Goal: Task Accomplishment & Management: Use online tool/utility

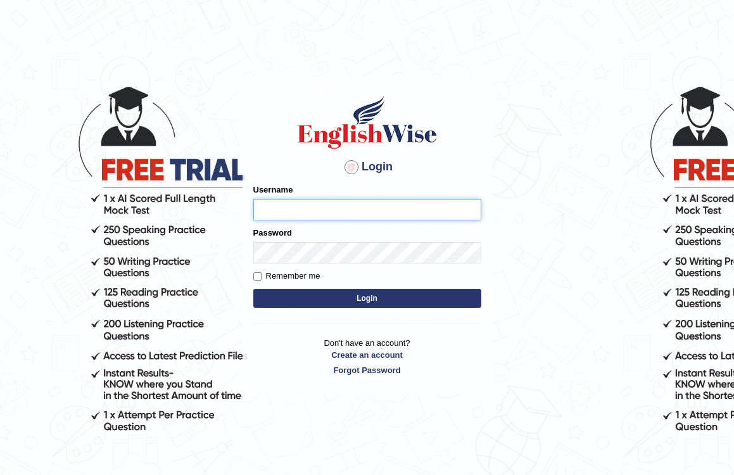
type input "pelinbaki"
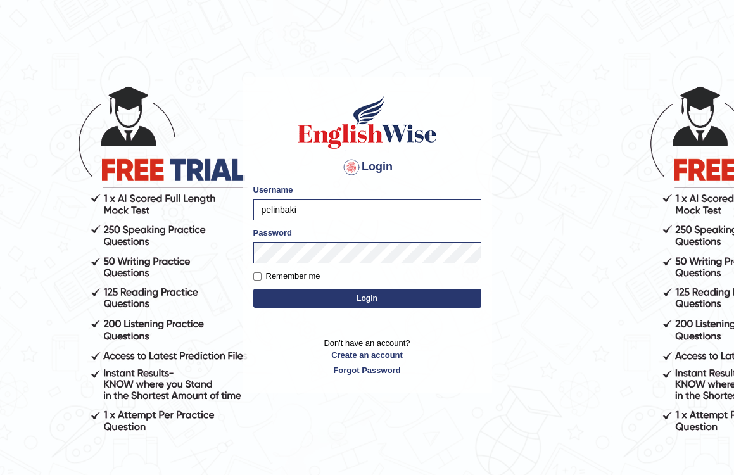
click at [330, 295] on button "Login" at bounding box center [367, 298] width 228 height 19
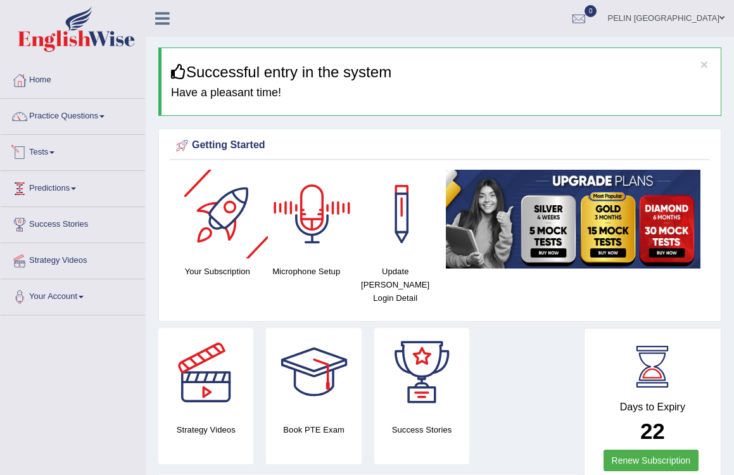
click at [54, 152] on span at bounding box center [51, 152] width 5 height 3
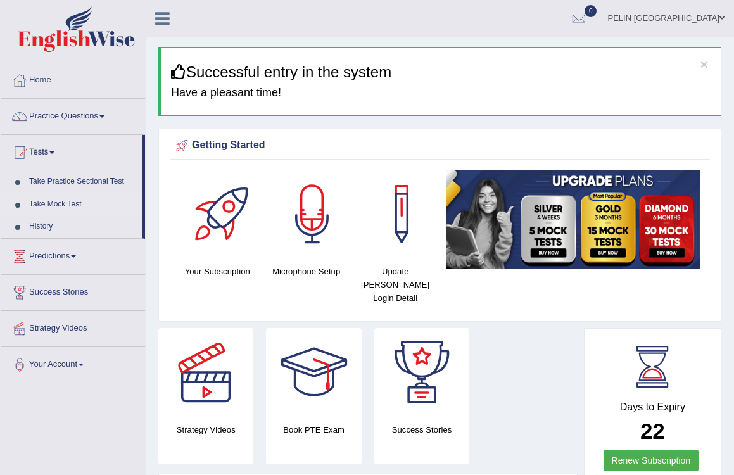
click at [61, 200] on link "Take Mock Test" at bounding box center [82, 204] width 118 height 23
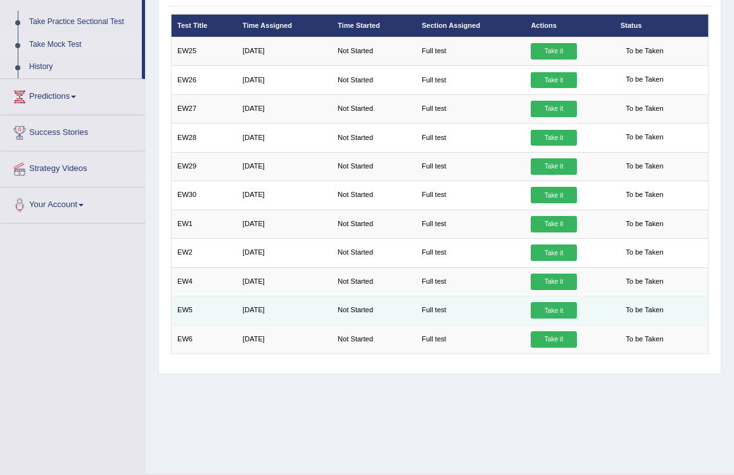
scroll to position [160, 0]
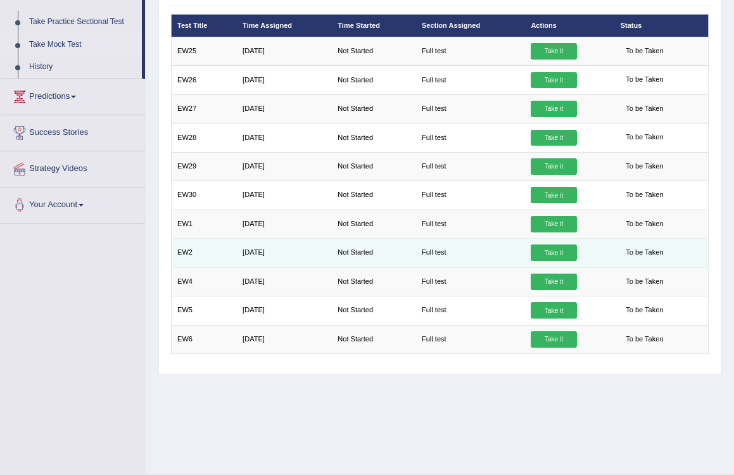
click at [557, 251] on link "Take it" at bounding box center [554, 253] width 46 height 16
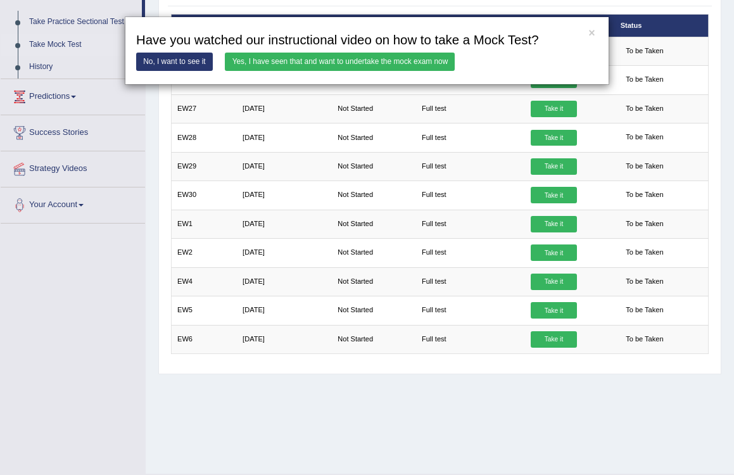
click at [329, 58] on link "Yes, I have seen that and want to undertake the mock exam now" at bounding box center [340, 62] width 230 height 18
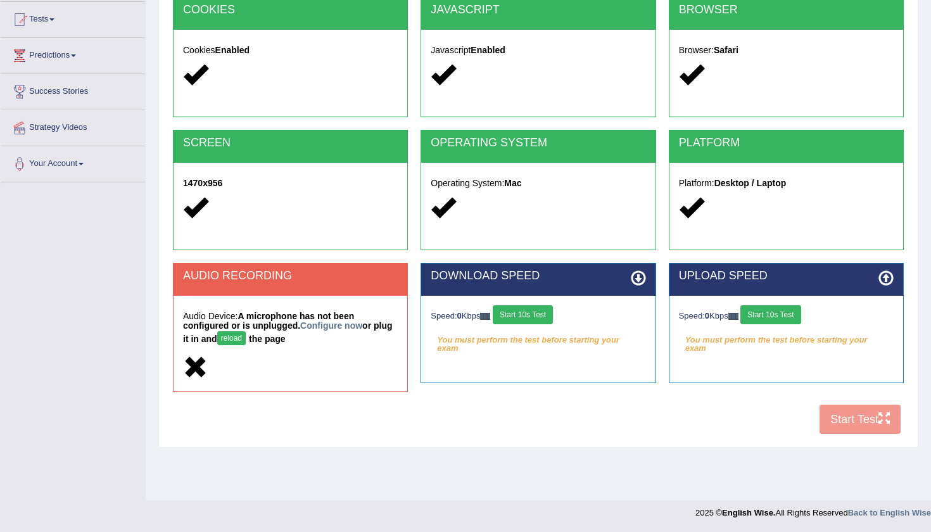
scroll to position [133, 0]
click at [336, 326] on link "Configure now" at bounding box center [331, 326] width 62 height 10
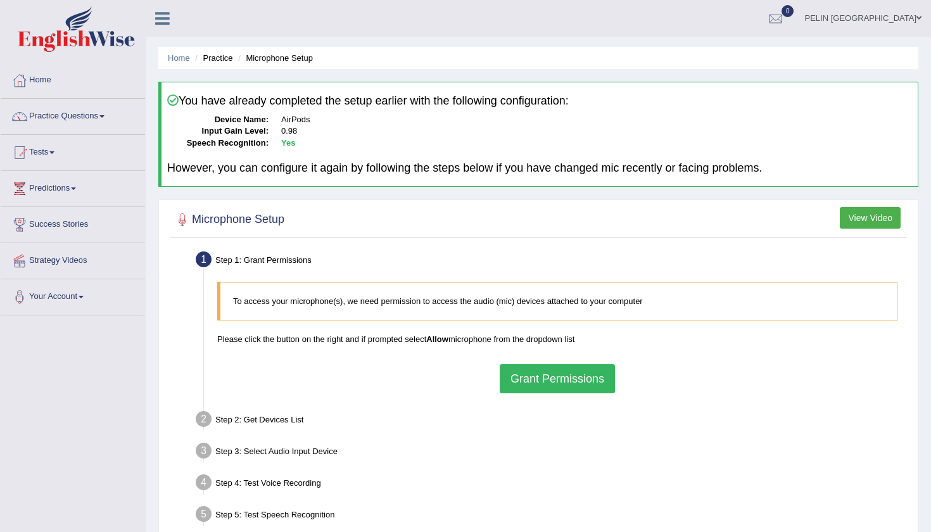
click at [596, 381] on button "Grant Permissions" at bounding box center [557, 378] width 115 height 29
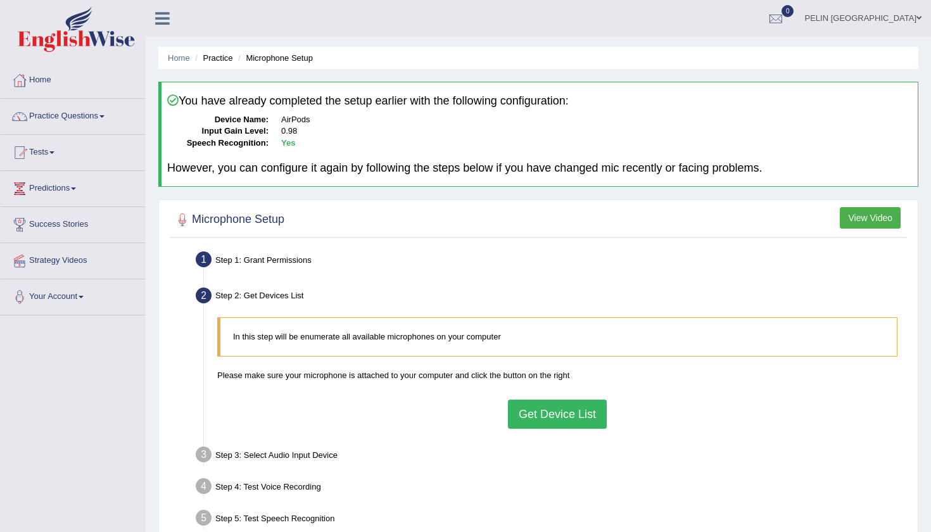
click at [552, 416] on button "Get Device List" at bounding box center [557, 414] width 99 height 29
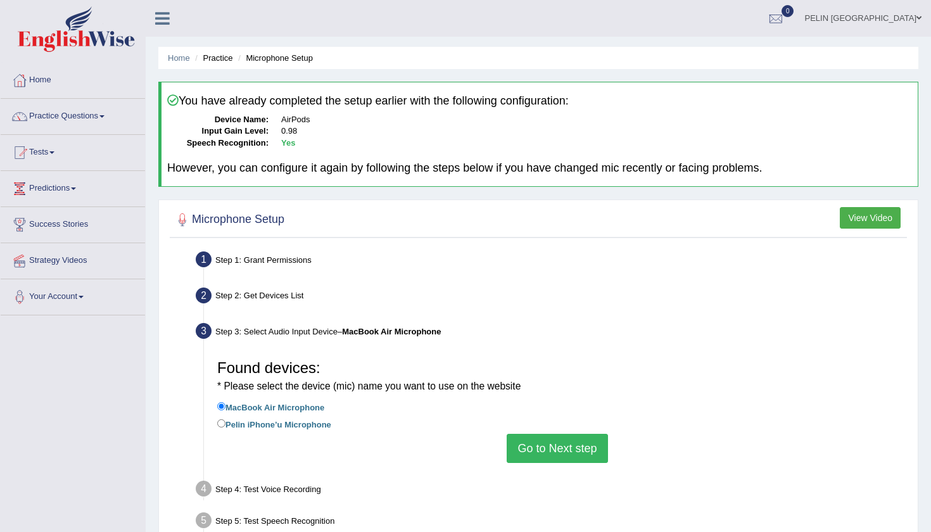
click at [570, 445] on button "Go to Next step" at bounding box center [557, 448] width 101 height 29
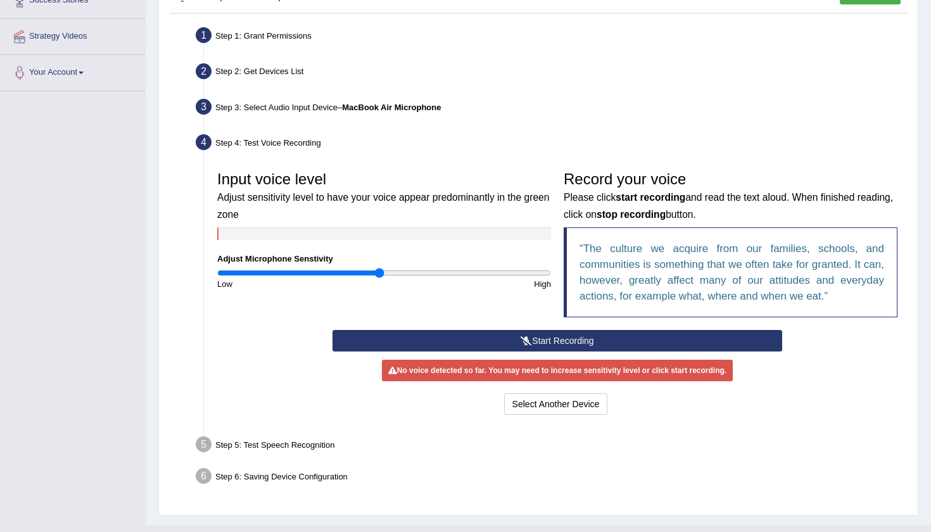
scroll to position [226, 0]
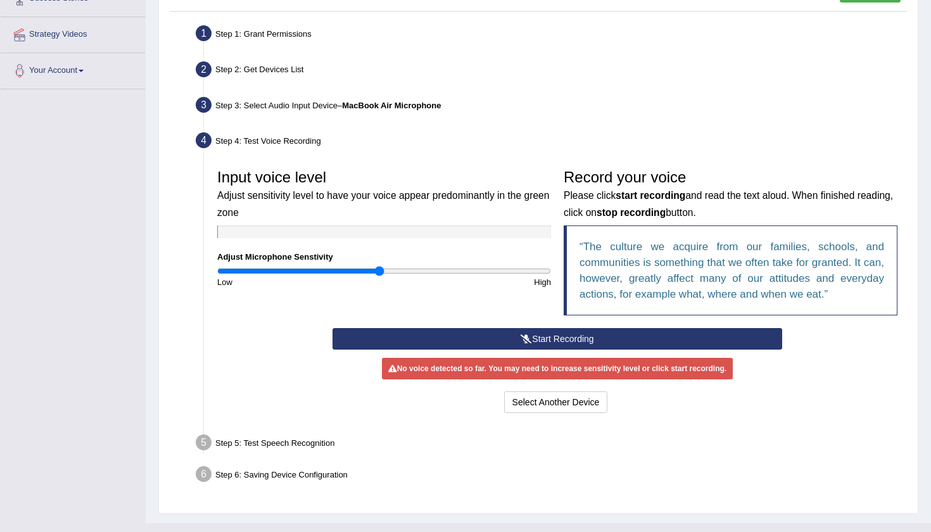
click at [543, 335] on button "Start Recording" at bounding box center [557, 339] width 449 height 22
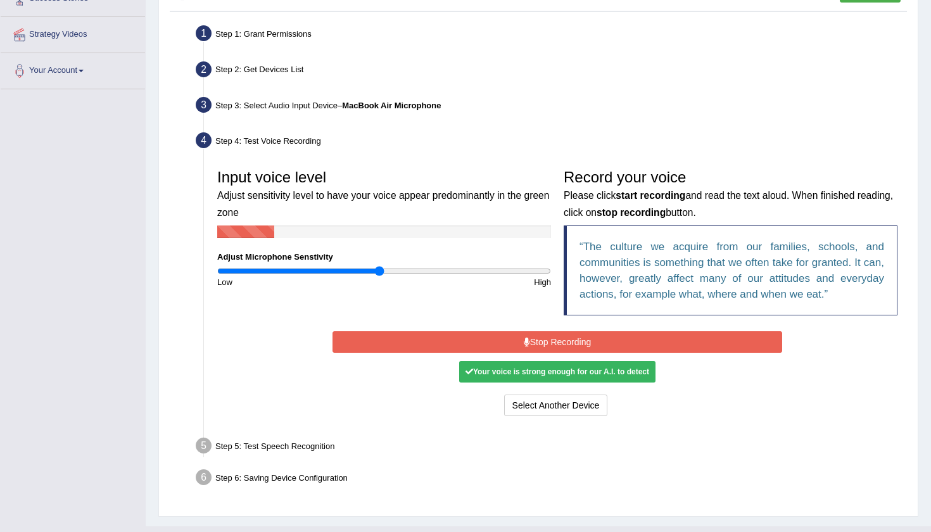
click at [543, 335] on button "Stop Recording" at bounding box center [557, 342] width 449 height 22
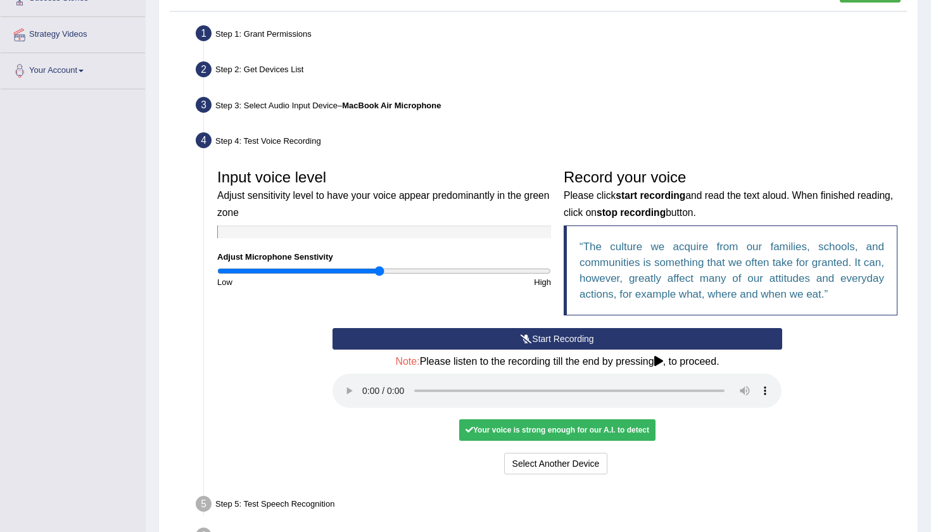
click at [369, 380] on audio at bounding box center [557, 391] width 449 height 34
click at [366, 381] on audio at bounding box center [557, 391] width 449 height 34
click at [608, 453] on button "Voice is ok. Go to Next step" at bounding box center [610, 464] width 125 height 22
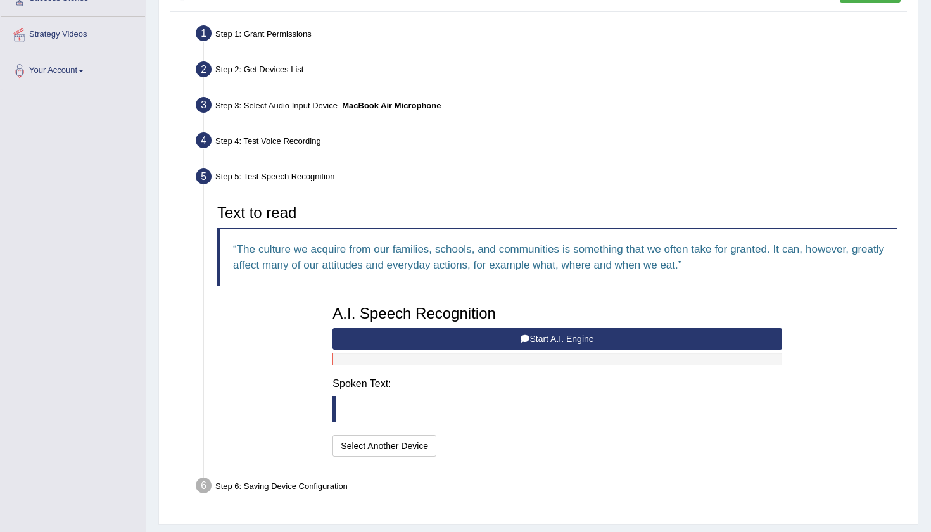
click at [614, 328] on button "Start A.I. Engine" at bounding box center [557, 339] width 449 height 22
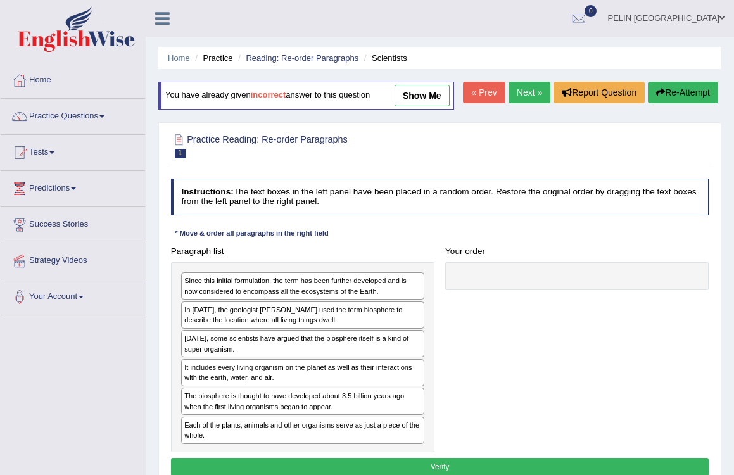
click at [718, 19] on link "PELIN [GEOGRAPHIC_DATA]" at bounding box center [666, 16] width 136 height 33
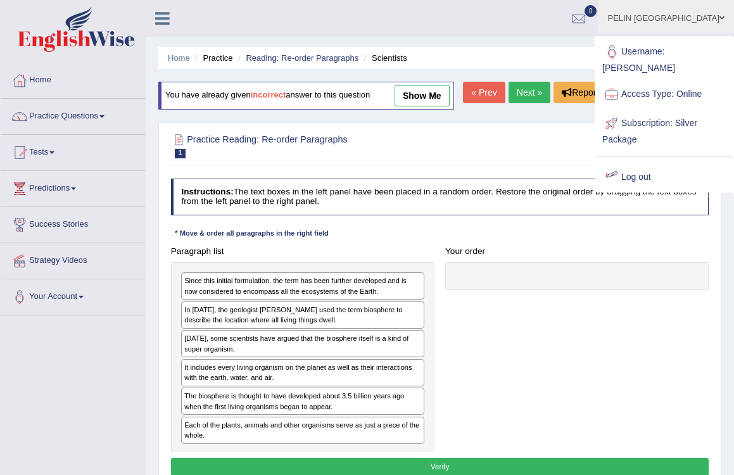
click at [646, 165] on link "Log out" at bounding box center [664, 177] width 137 height 29
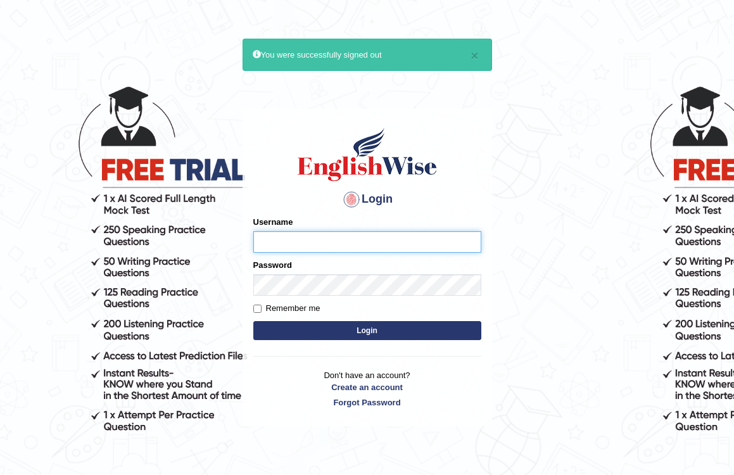
type input "pelinbaki"
